Goal: Task Accomplishment & Management: Use online tool/utility

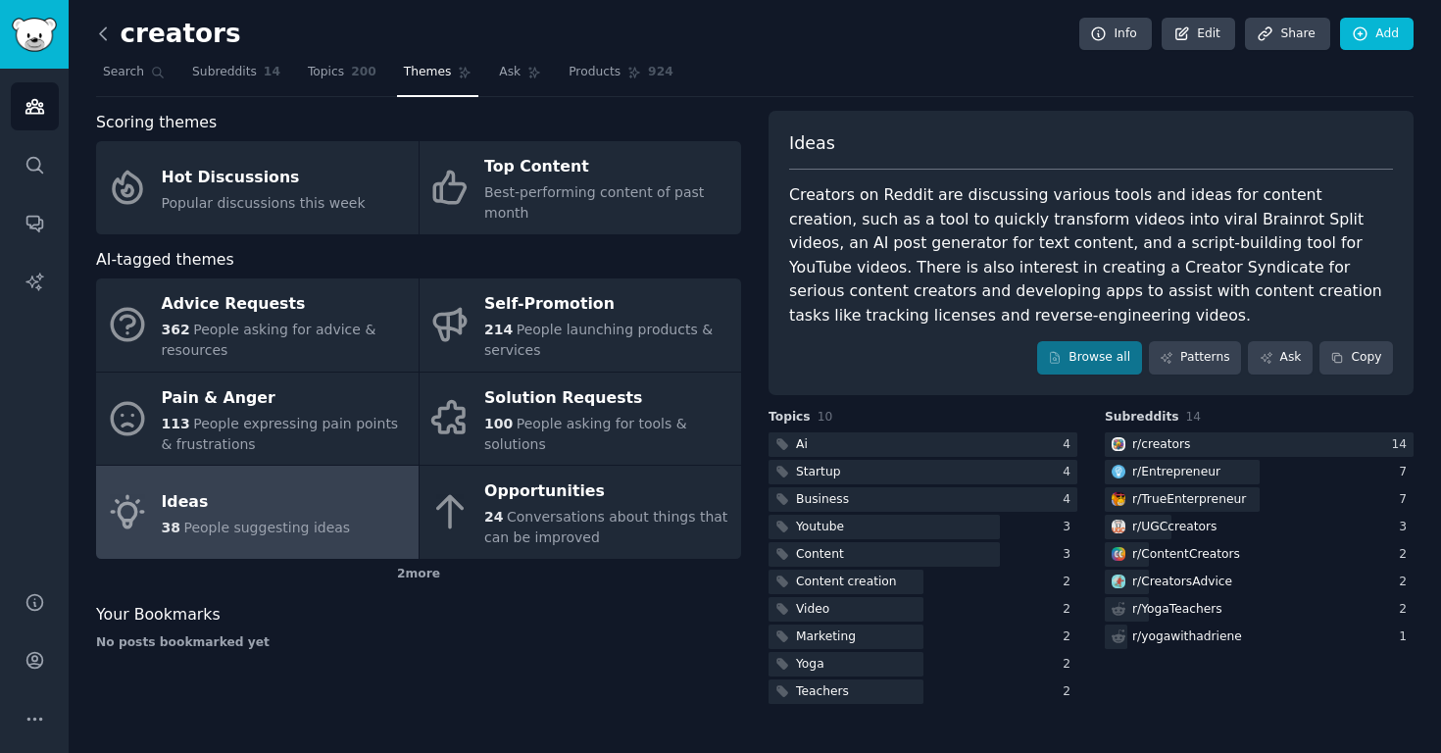
click at [107, 32] on icon at bounding box center [103, 34] width 21 height 21
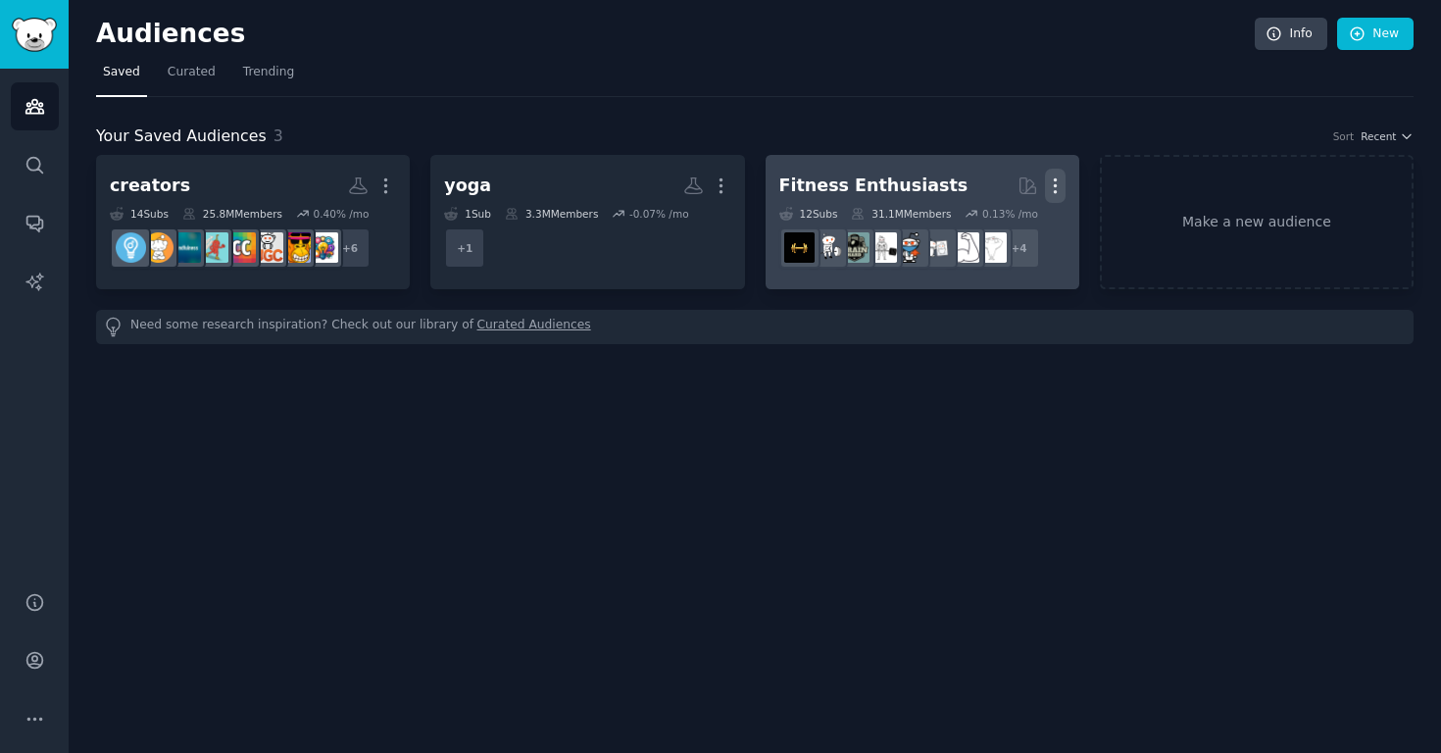
click at [1055, 186] on icon "button" at bounding box center [1055, 186] width 2 height 14
click at [1006, 230] on p "Delete" at bounding box center [1002, 227] width 45 height 21
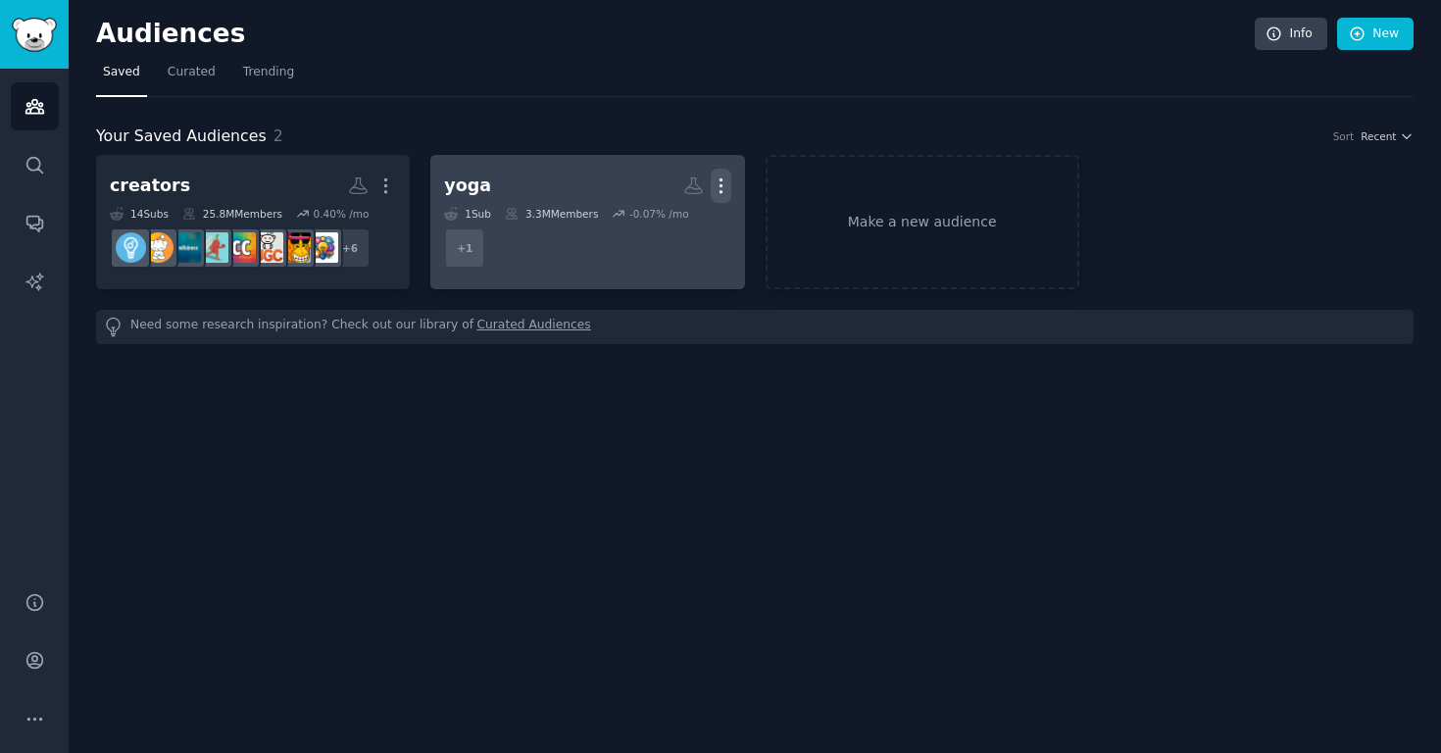
click at [718, 180] on icon "button" at bounding box center [721, 186] width 21 height 21
click at [665, 230] on p "Delete" at bounding box center [667, 227] width 45 height 21
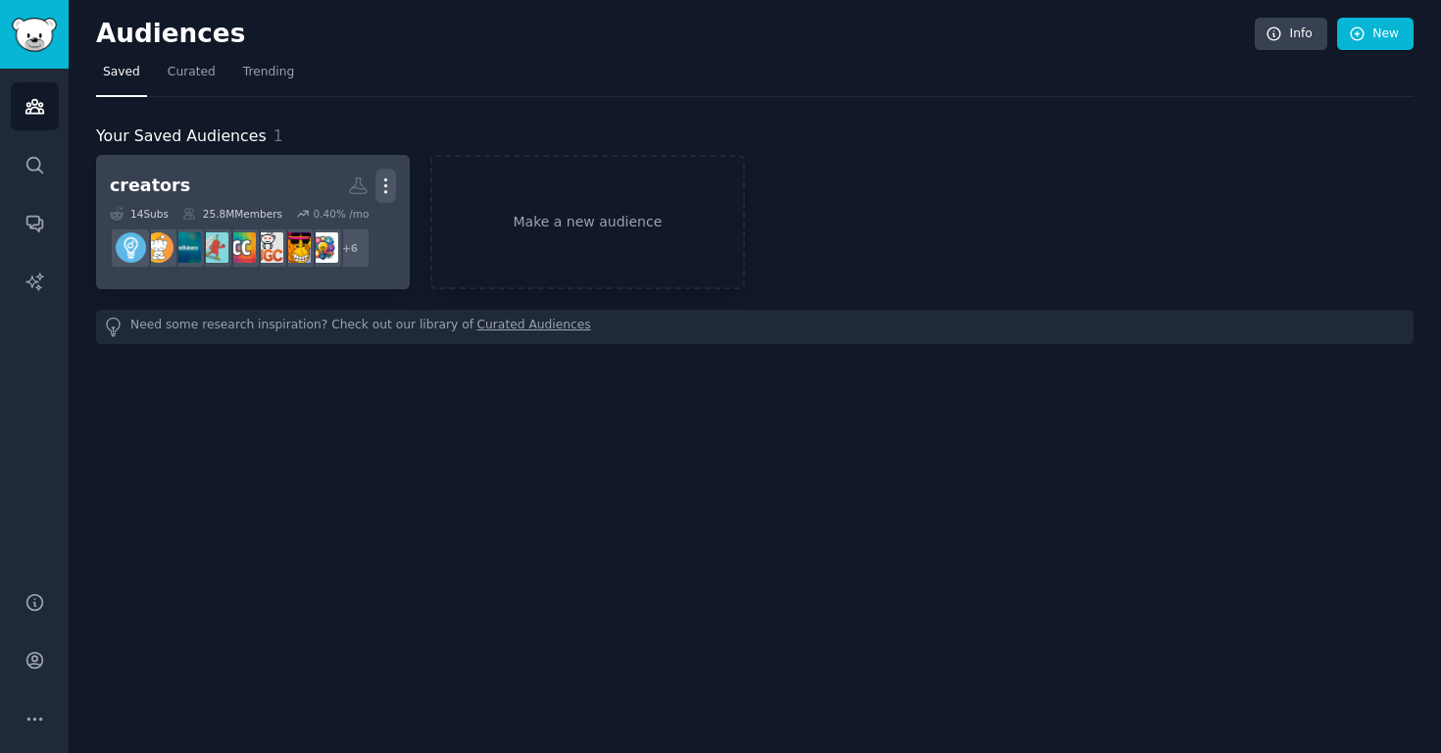
click at [388, 182] on icon "button" at bounding box center [386, 186] width 21 height 21
click at [323, 238] on div "Delete" at bounding box center [319, 227] width 93 height 41
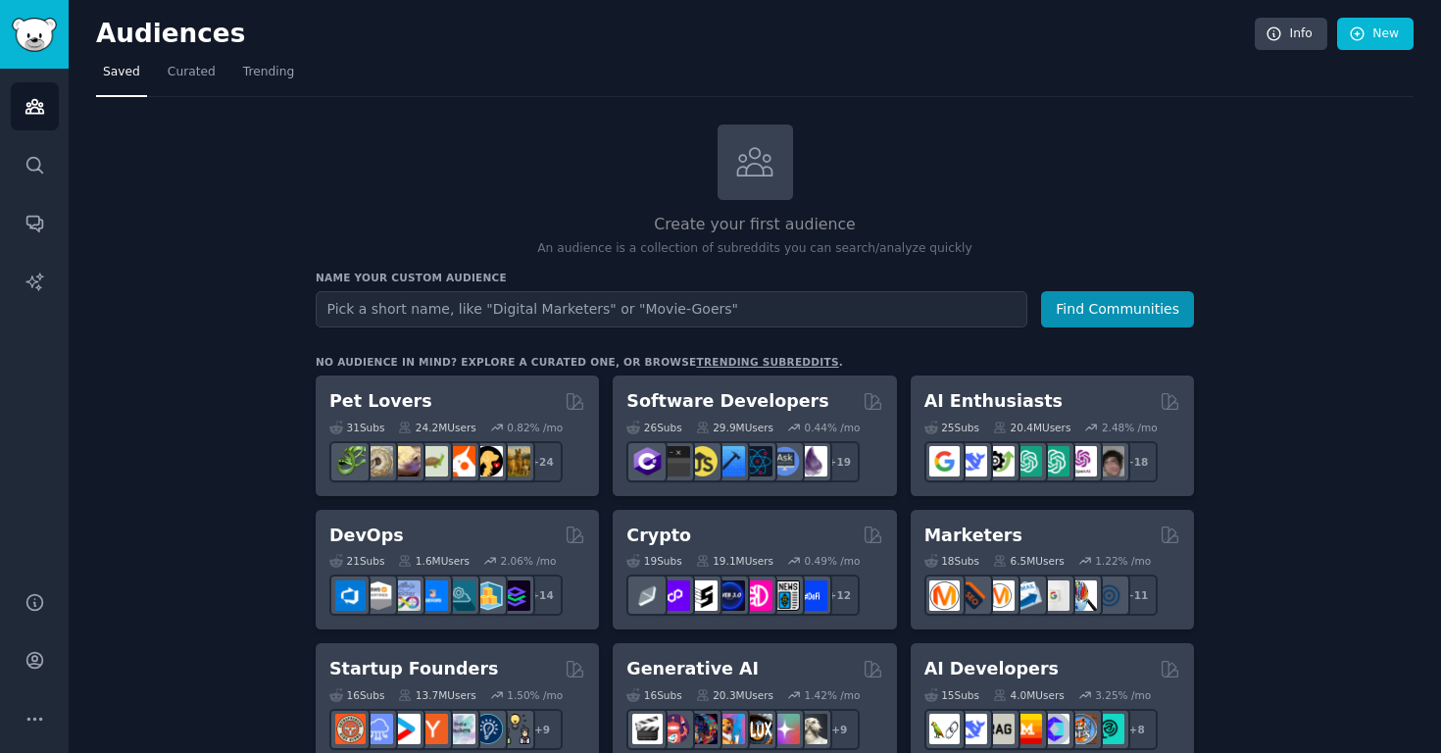
click at [720, 312] on input "text" at bounding box center [672, 309] width 712 height 36
type input "renters"
click at [1119, 307] on button "Find Communities" at bounding box center [1117, 309] width 153 height 36
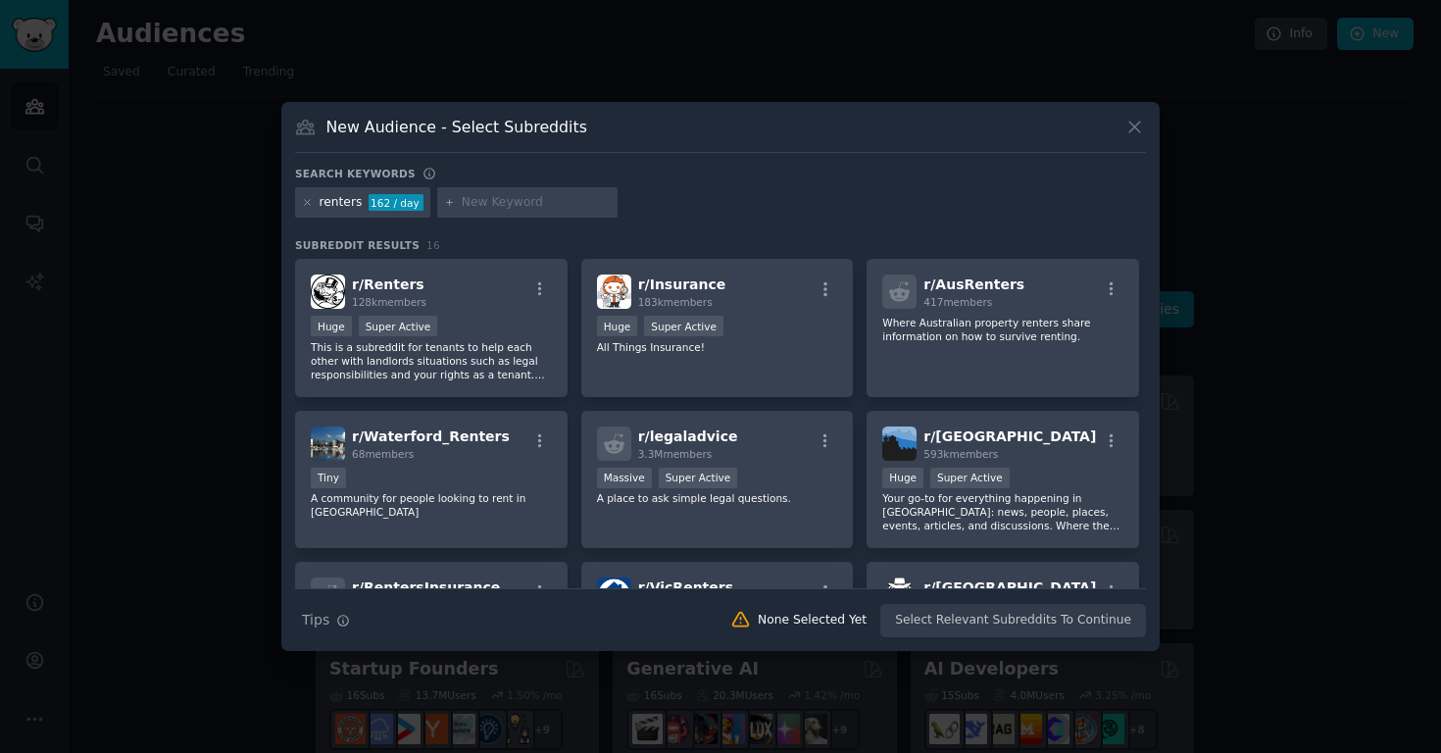
click at [478, 199] on input "text" at bounding box center [536, 203] width 149 height 18
type input "[GEOGRAPHIC_DATA]"
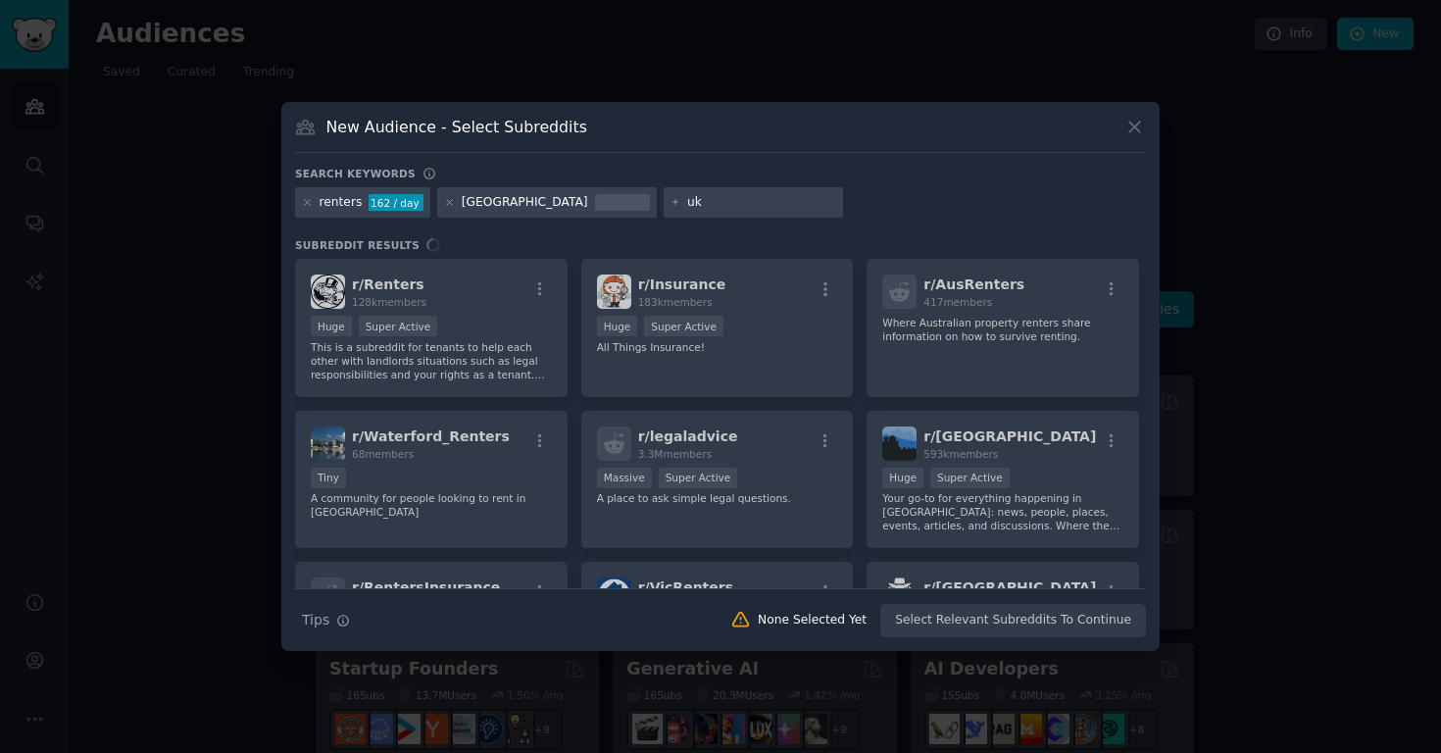
type input "uk"
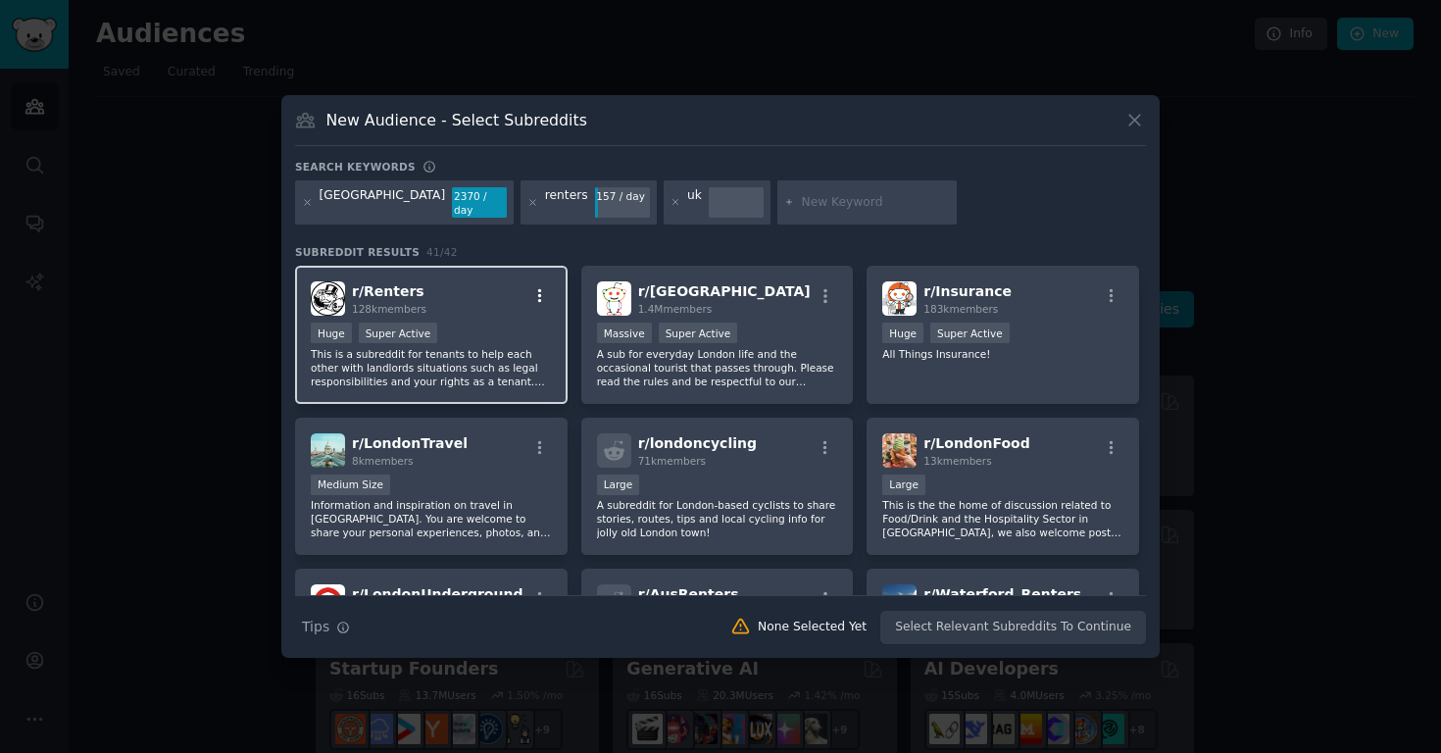
click at [537, 294] on icon "button" at bounding box center [540, 296] width 18 height 18
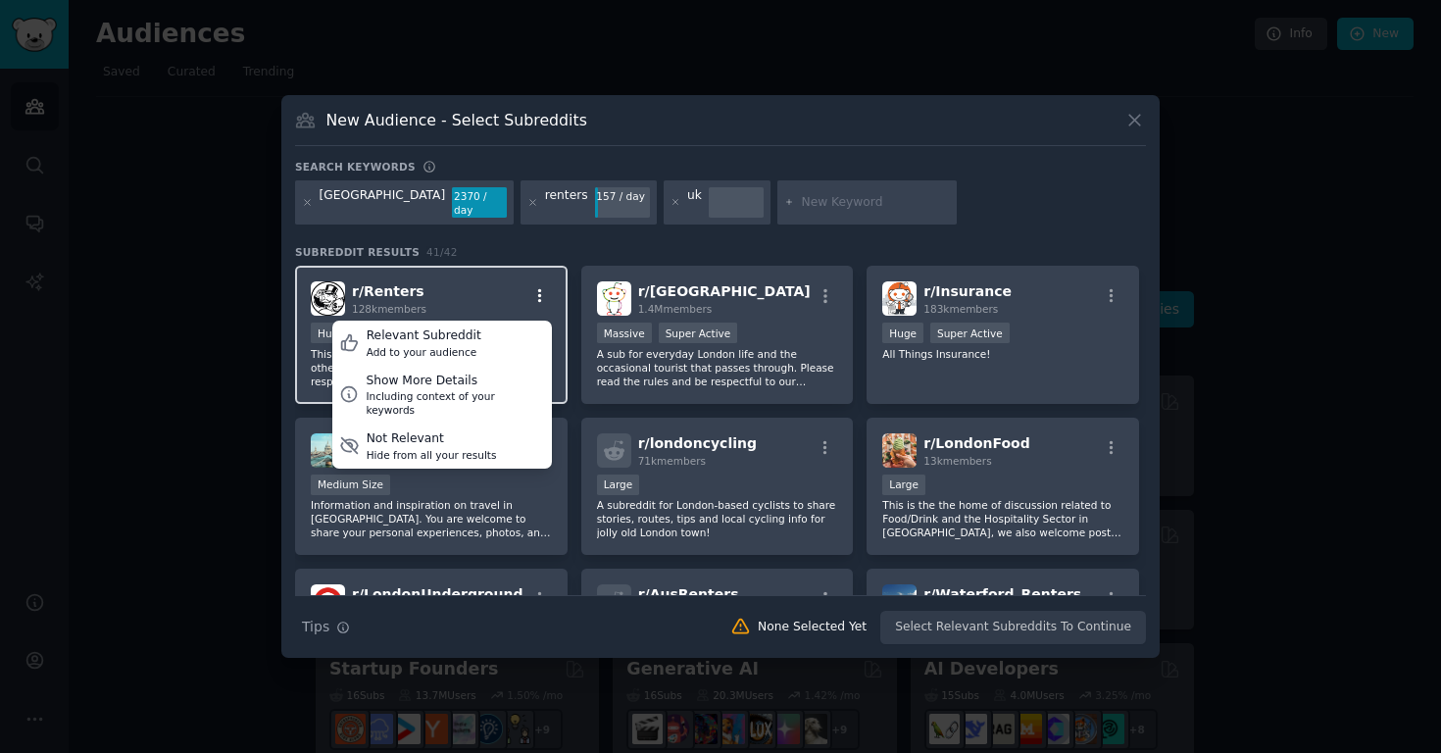
click at [543, 291] on icon "button" at bounding box center [540, 296] width 18 height 18
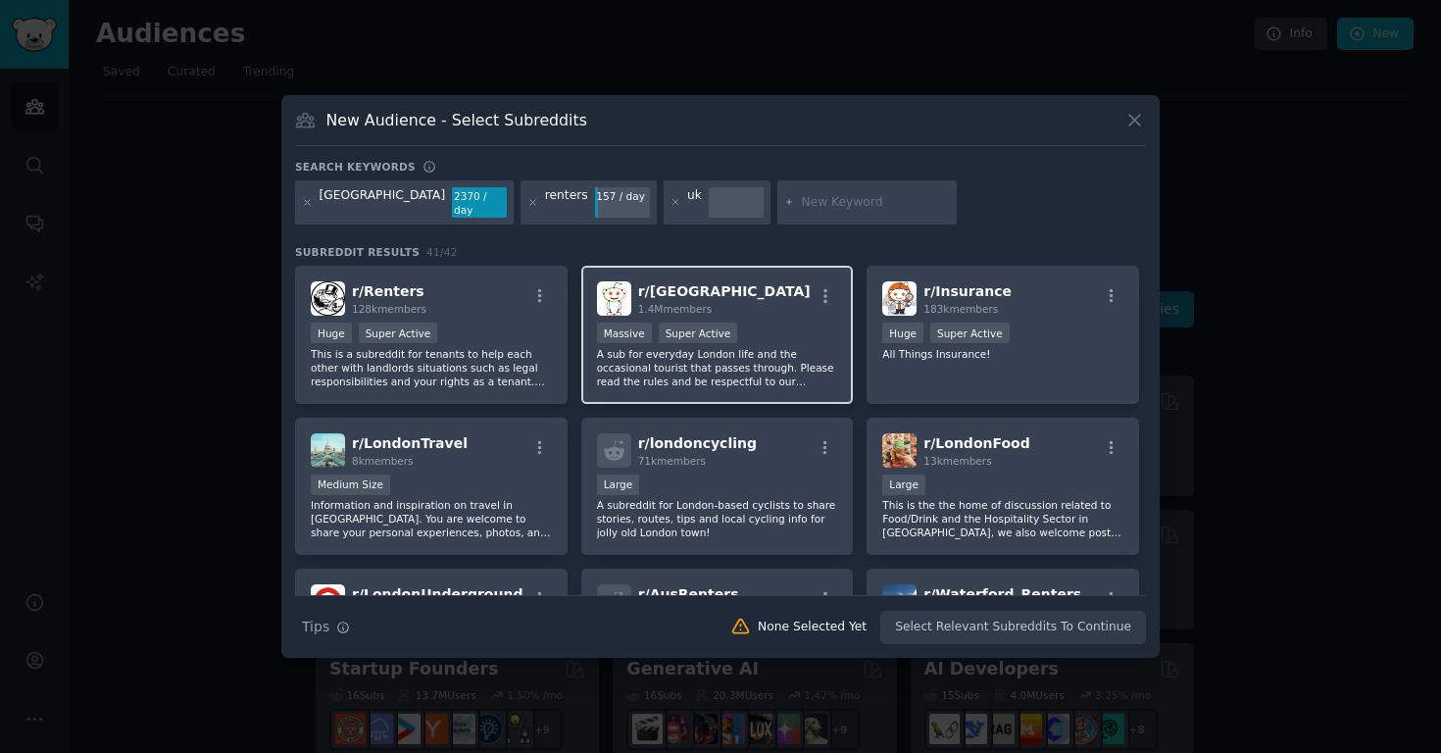
click at [781, 386] on p "A sub for everyday London life and the occasional tourist that passes through. …" at bounding box center [717, 367] width 241 height 41
